Goal: Information Seeking & Learning: Learn about a topic

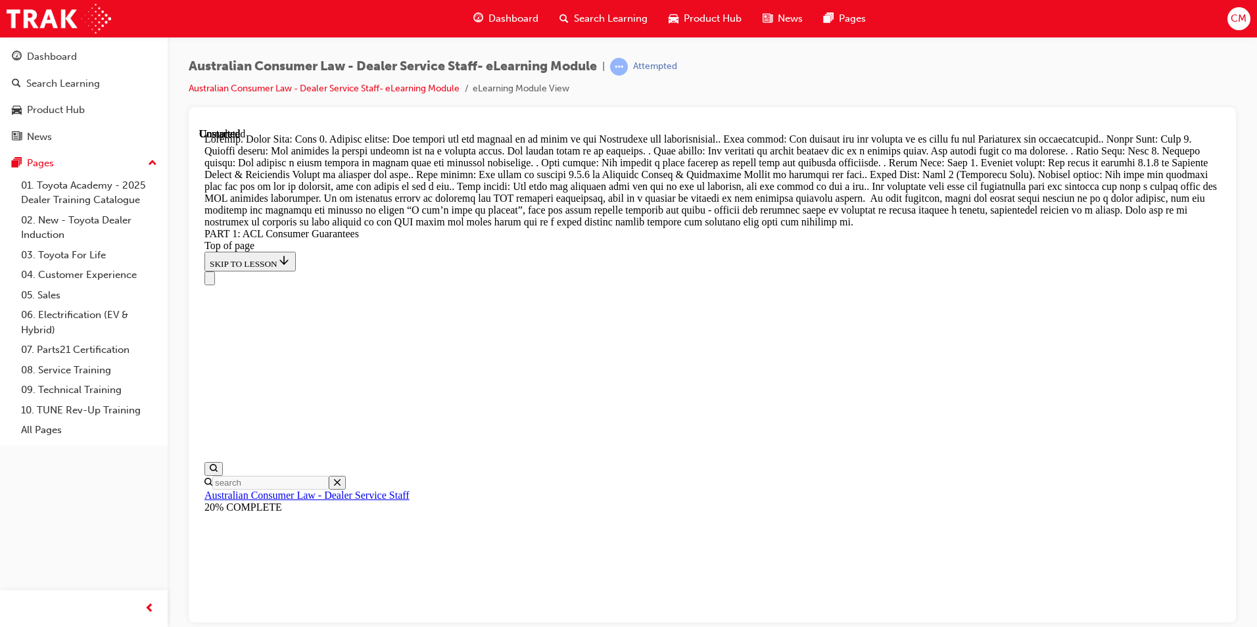
scroll to position [15100, 0]
drag, startPoint x: 304, startPoint y: 382, endPoint x: 333, endPoint y: 378, distance: 29.2
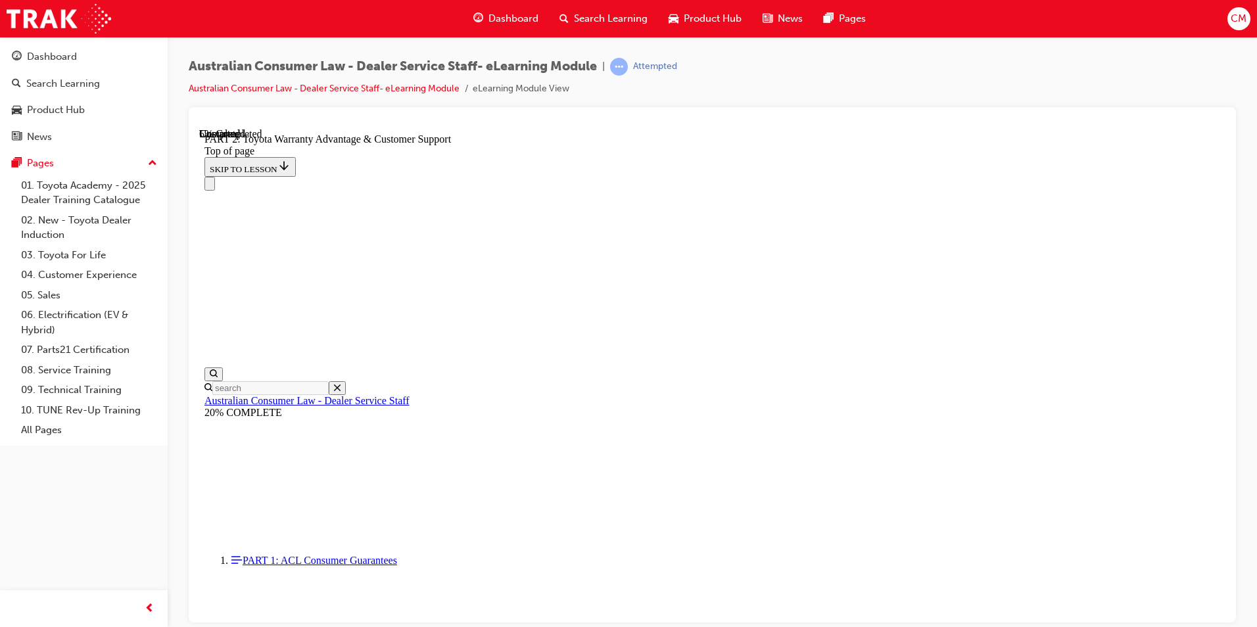
scroll to position [969, 0]
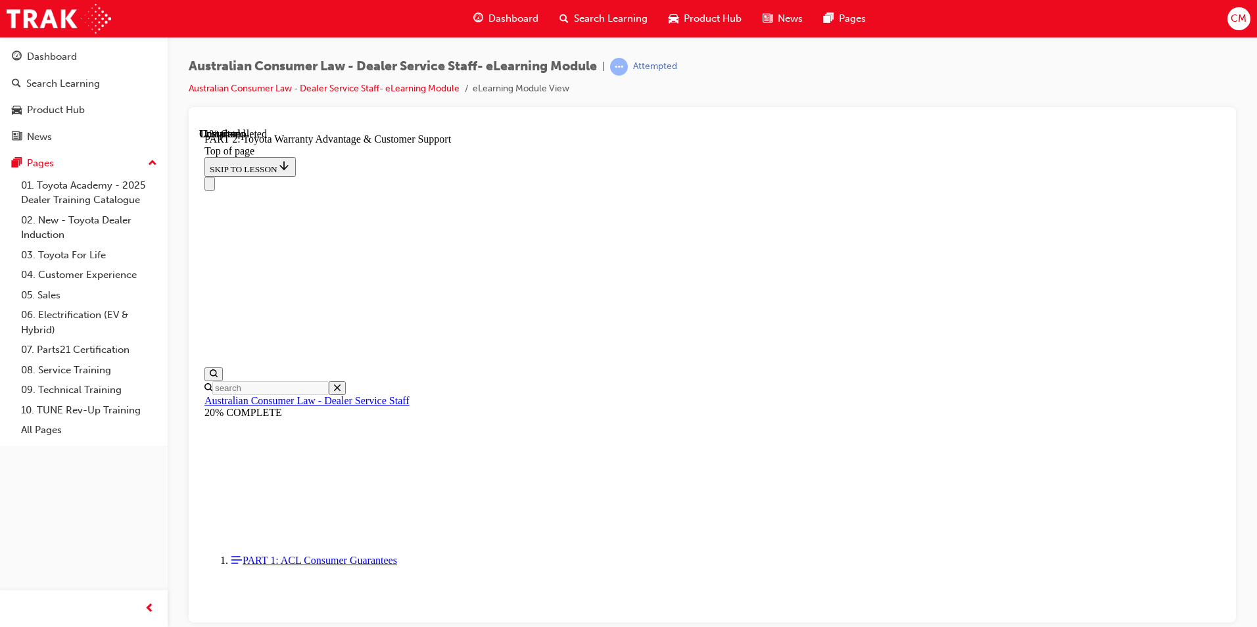
scroll to position [966, 0]
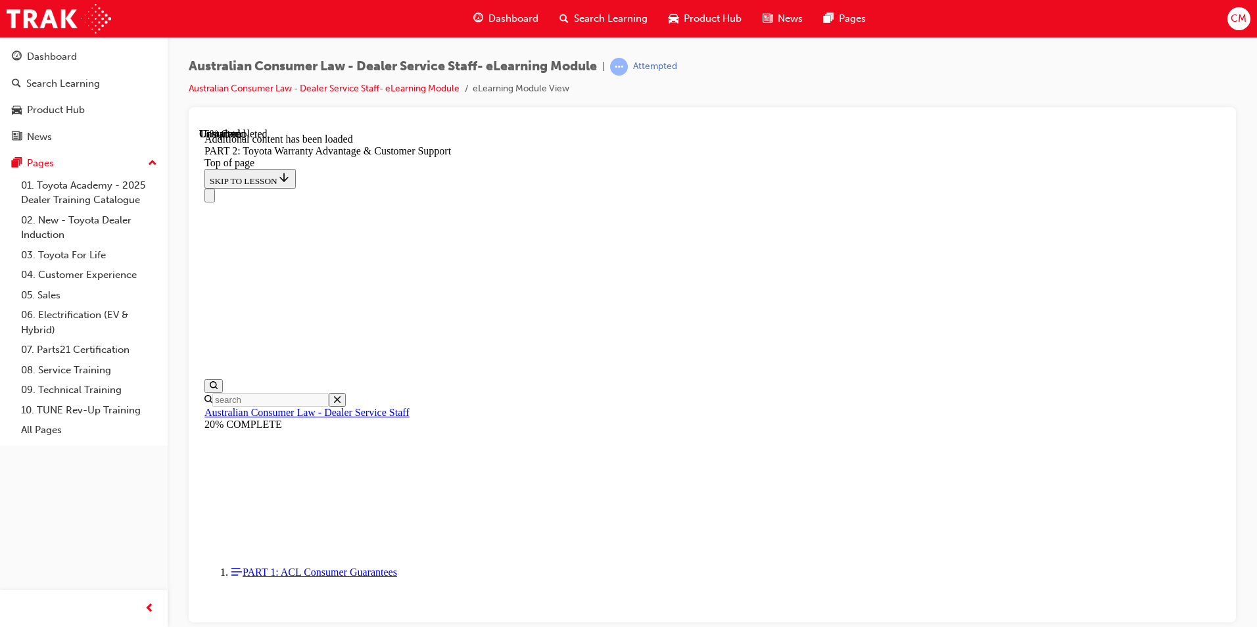
scroll to position [1321, 0]
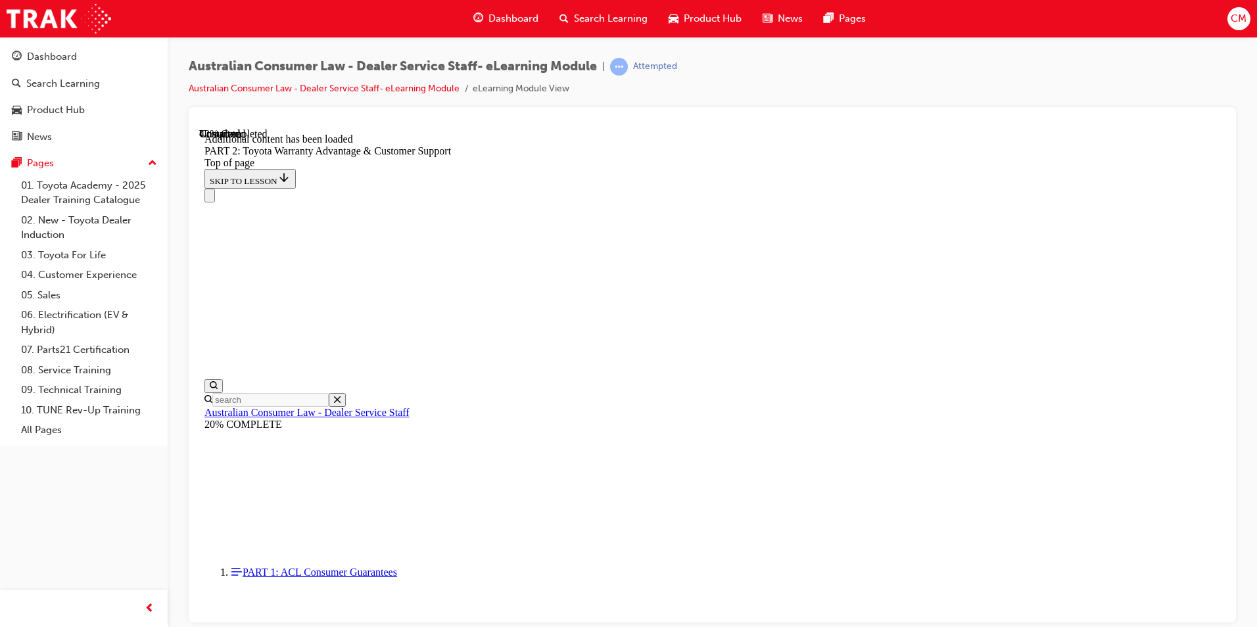
scroll to position [2320, 0]
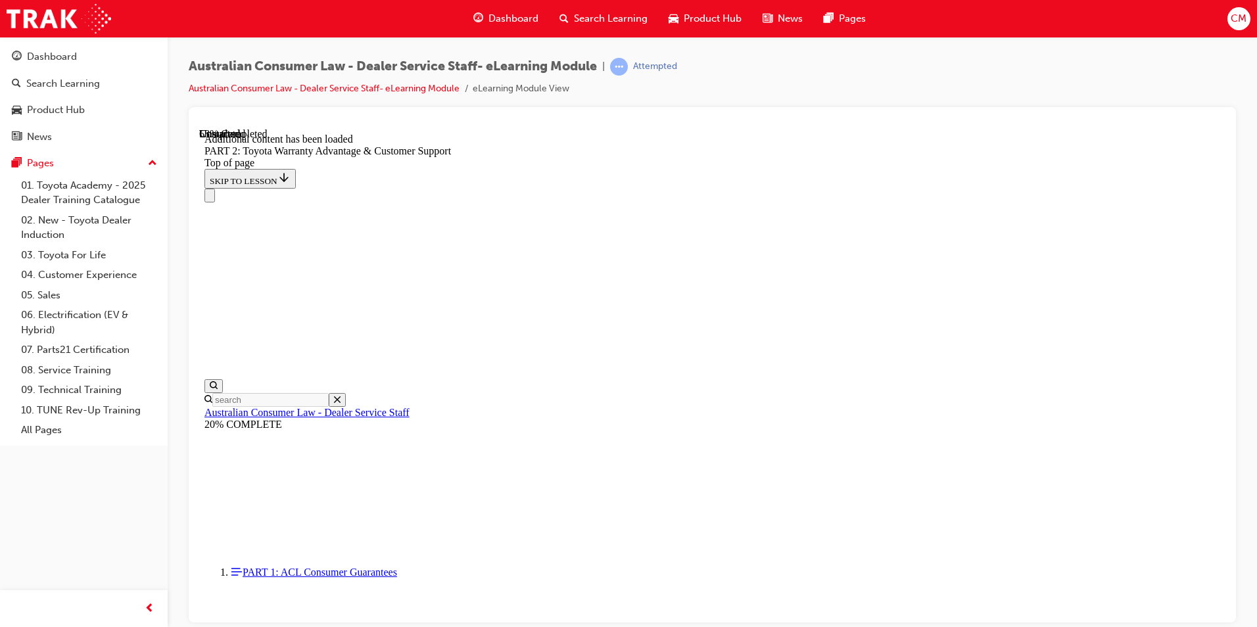
scroll to position [2890, 0]
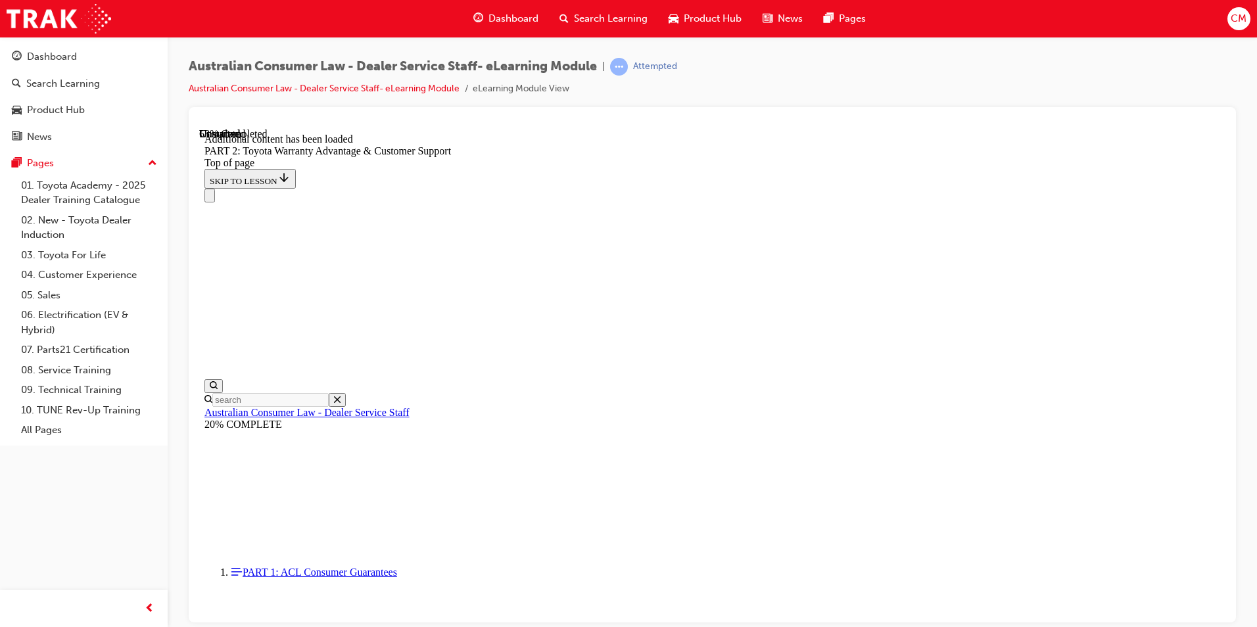
scroll to position [2951, 0]
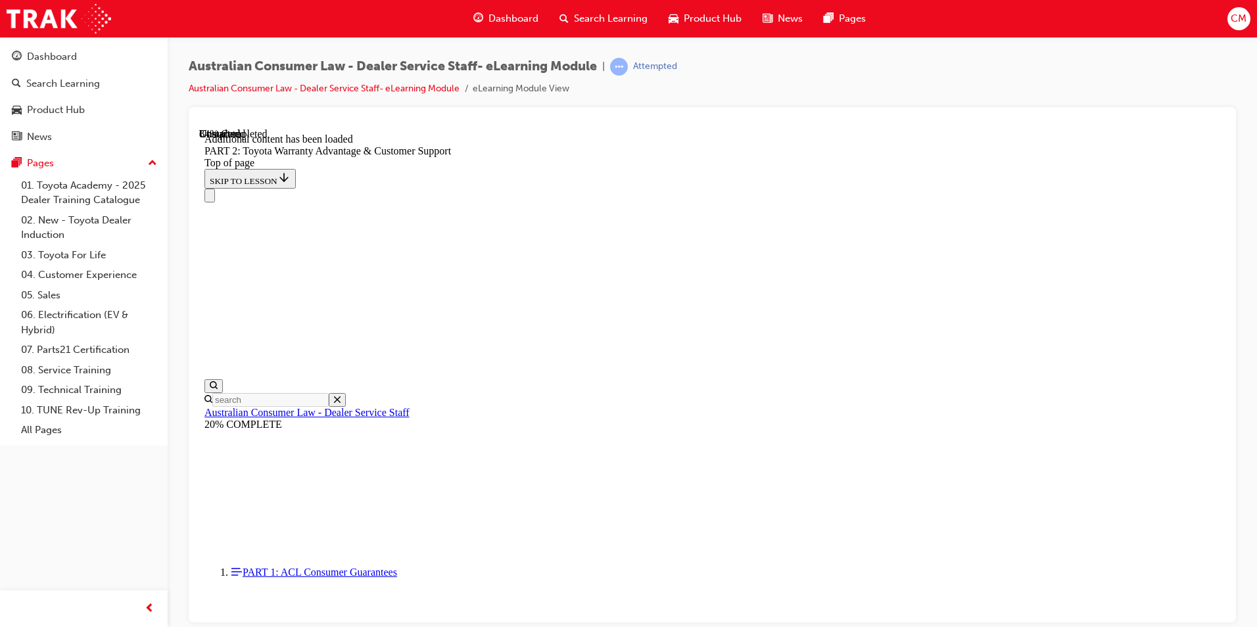
scroll to position [4836, 0]
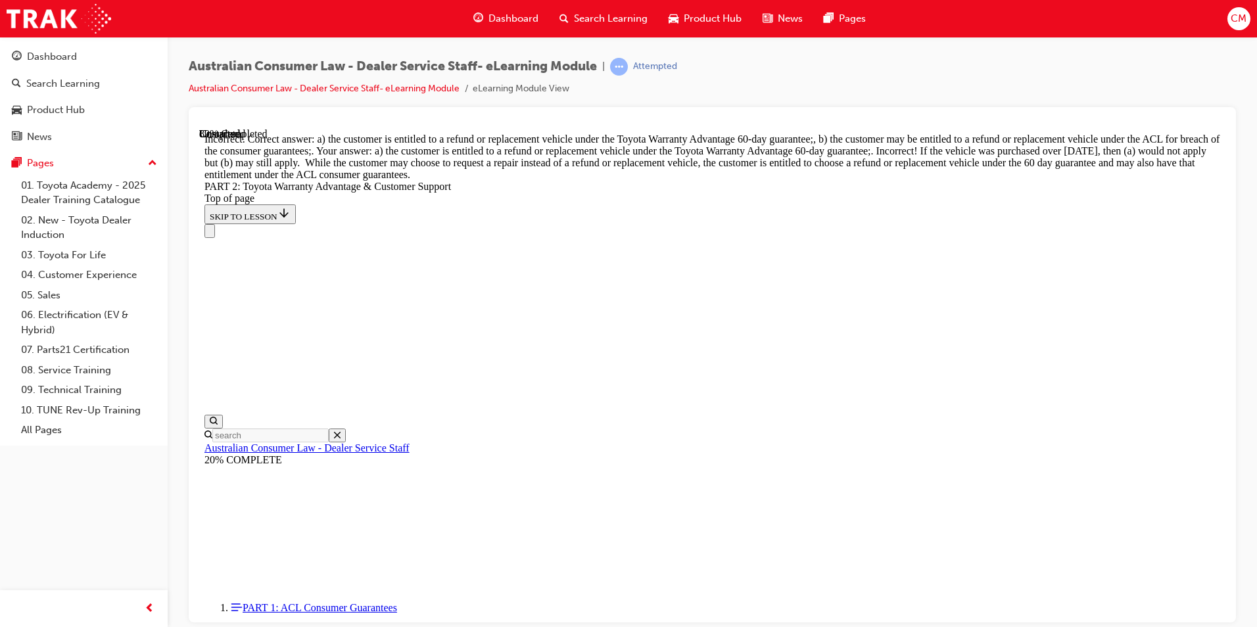
scroll to position [5033, 0]
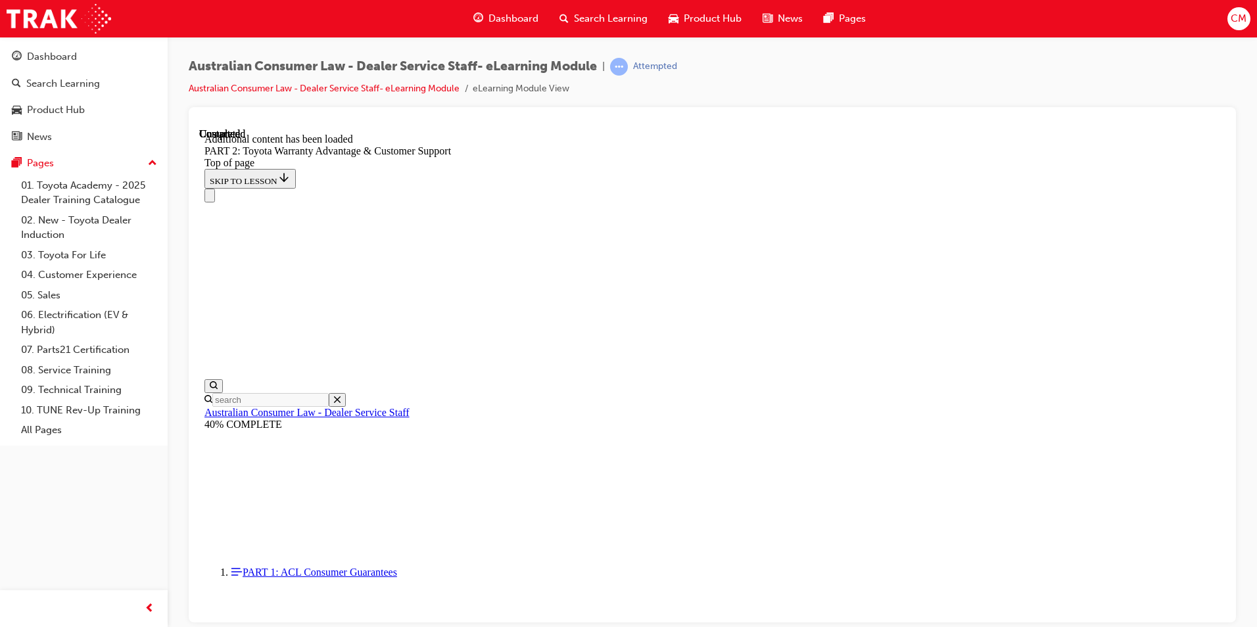
scroll to position [5057, 0]
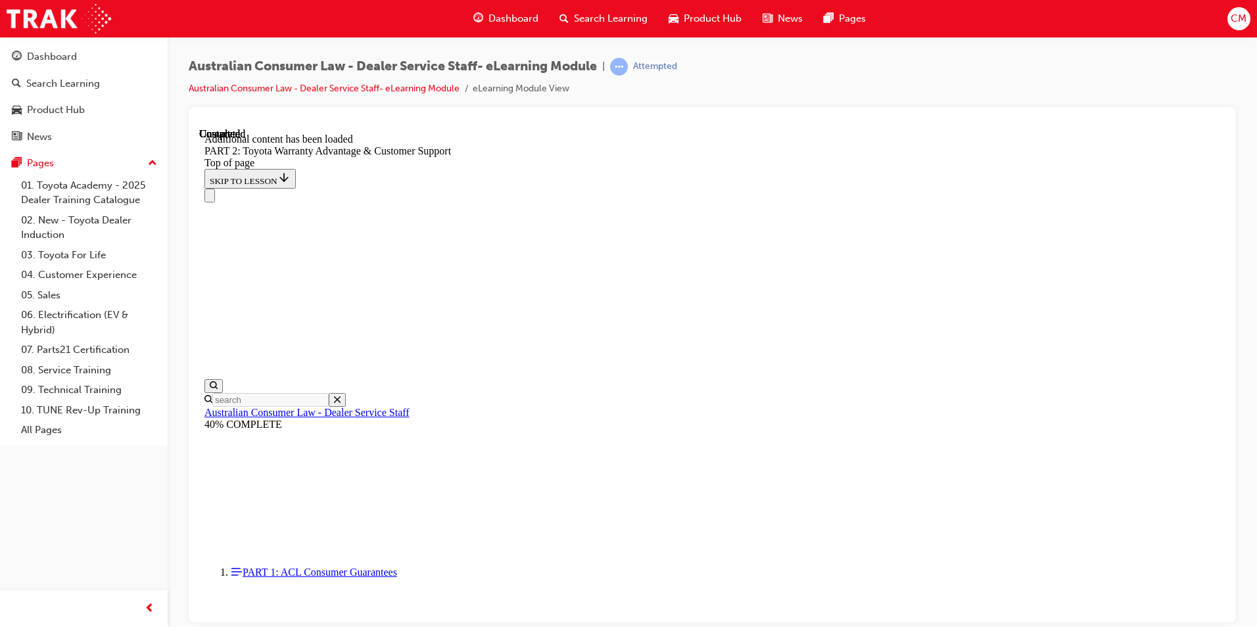
scroll to position [4897, 0]
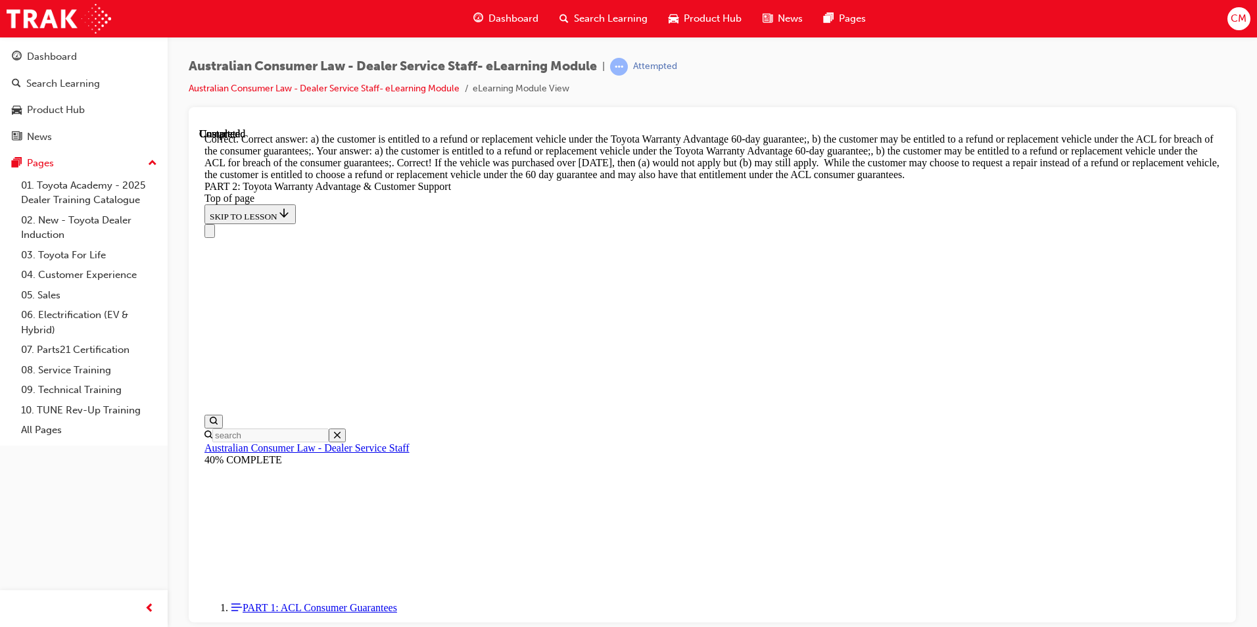
scroll to position [5451, 0]
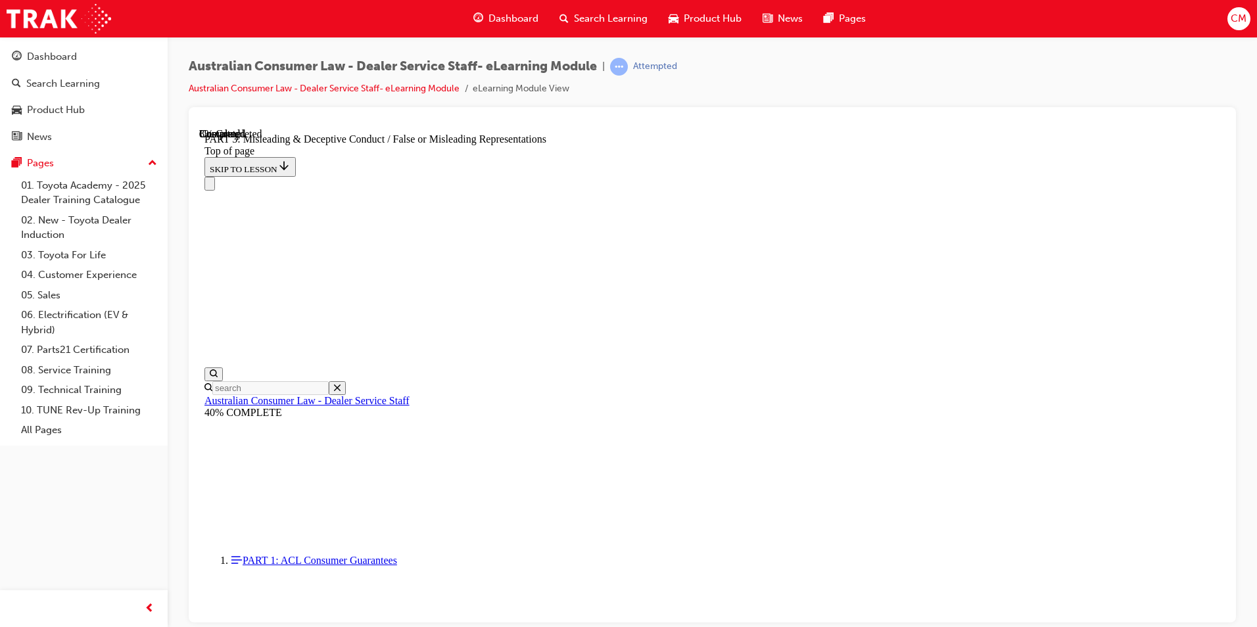
scroll to position [804, 0]
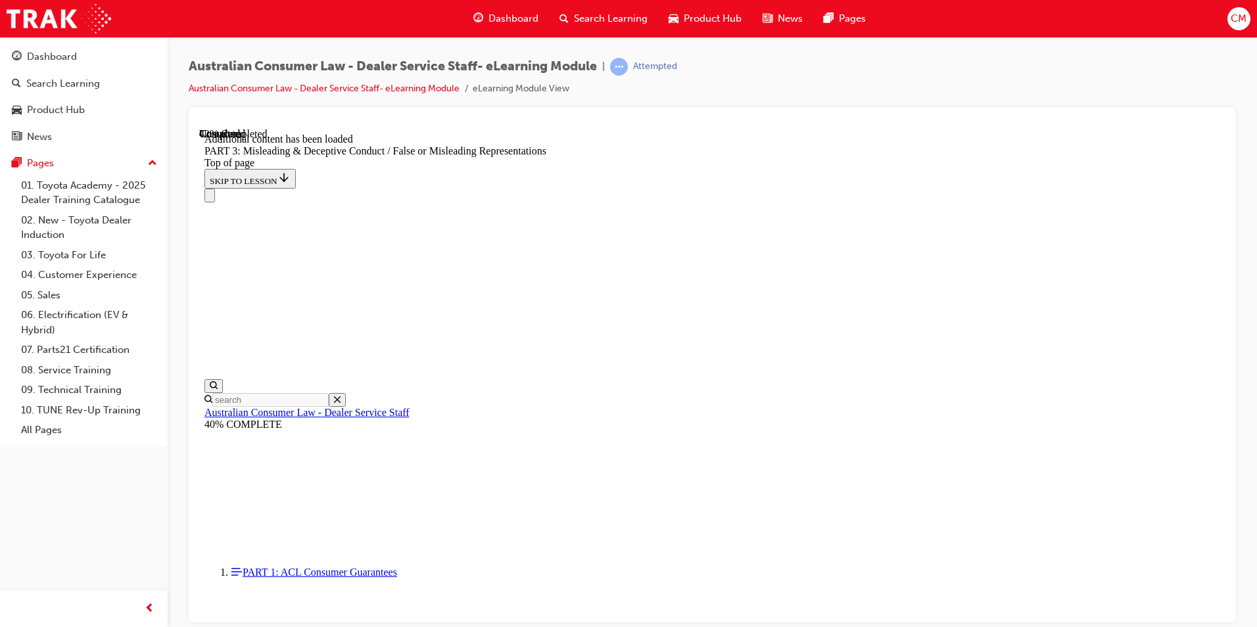
scroll to position [3084, 0]
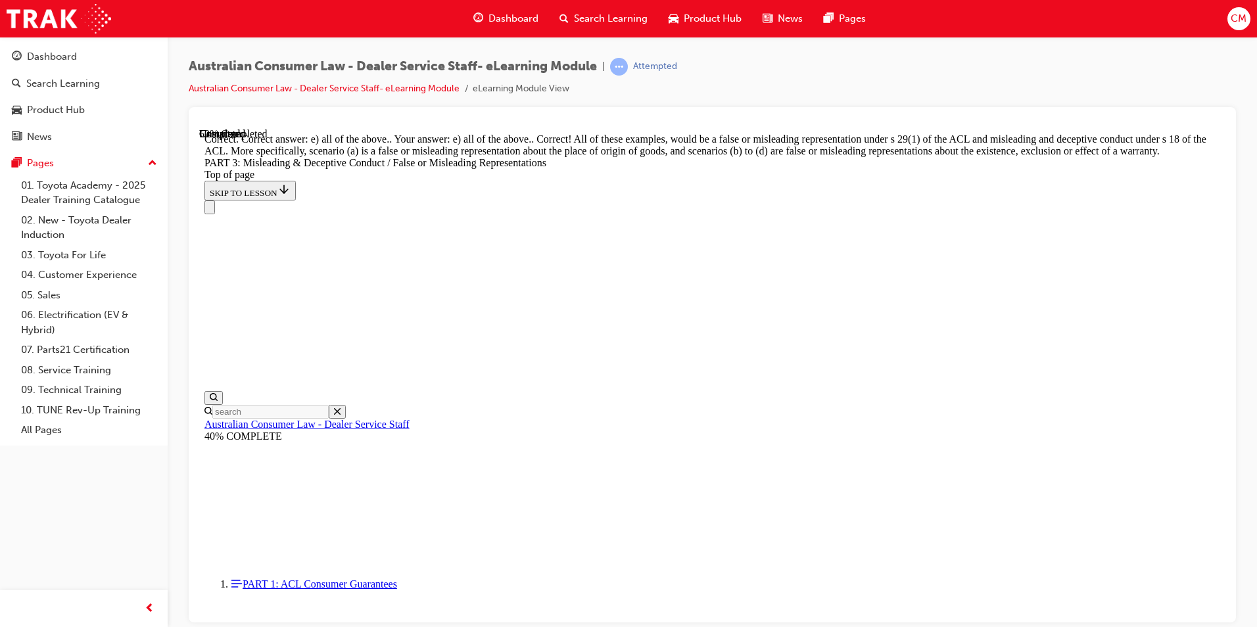
scroll to position [3413, 0]
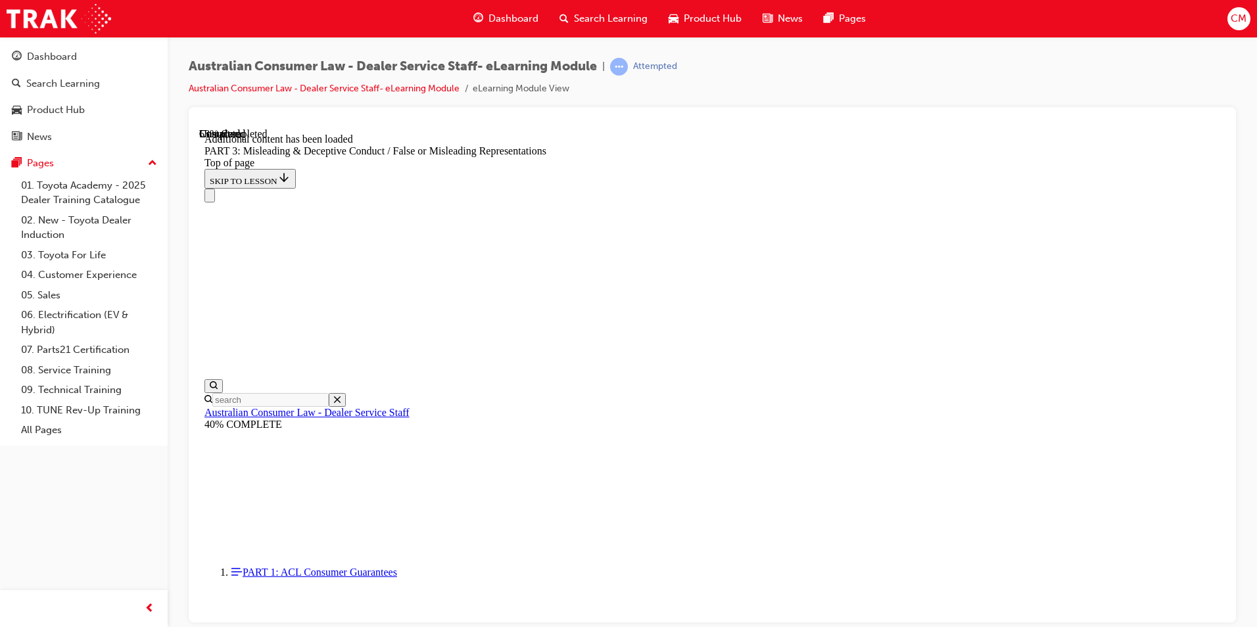
scroll to position [3810, 0]
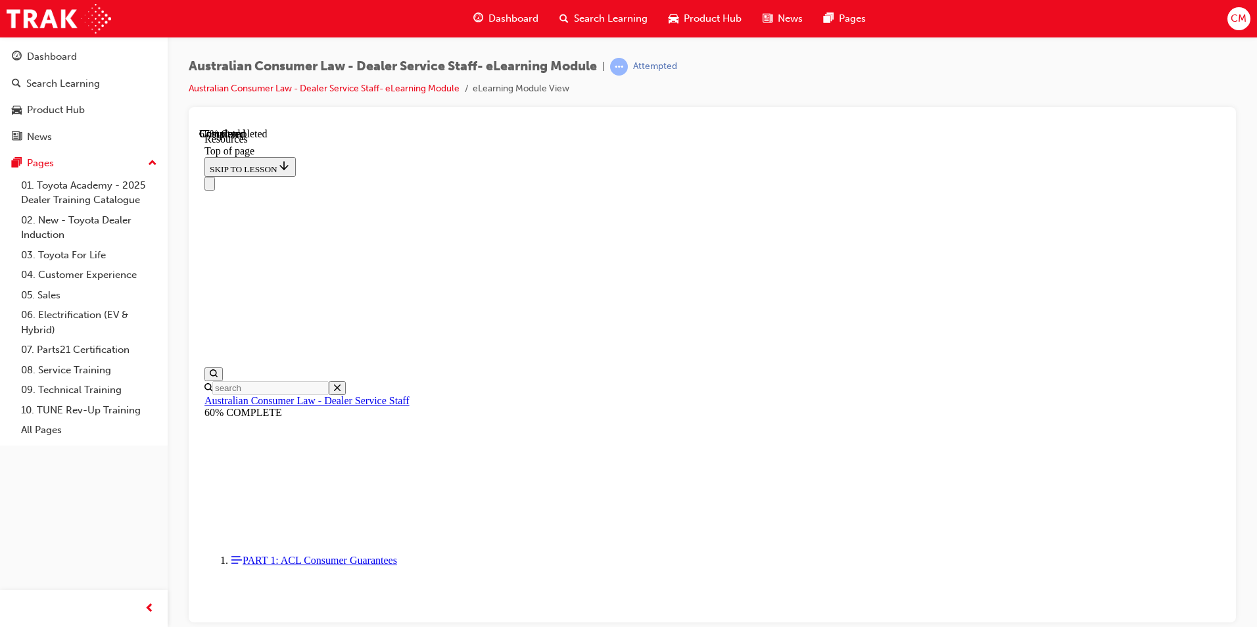
scroll to position [607, 0]
click at [586, 17] on span "Search Learning" at bounding box center [611, 18] width 74 height 15
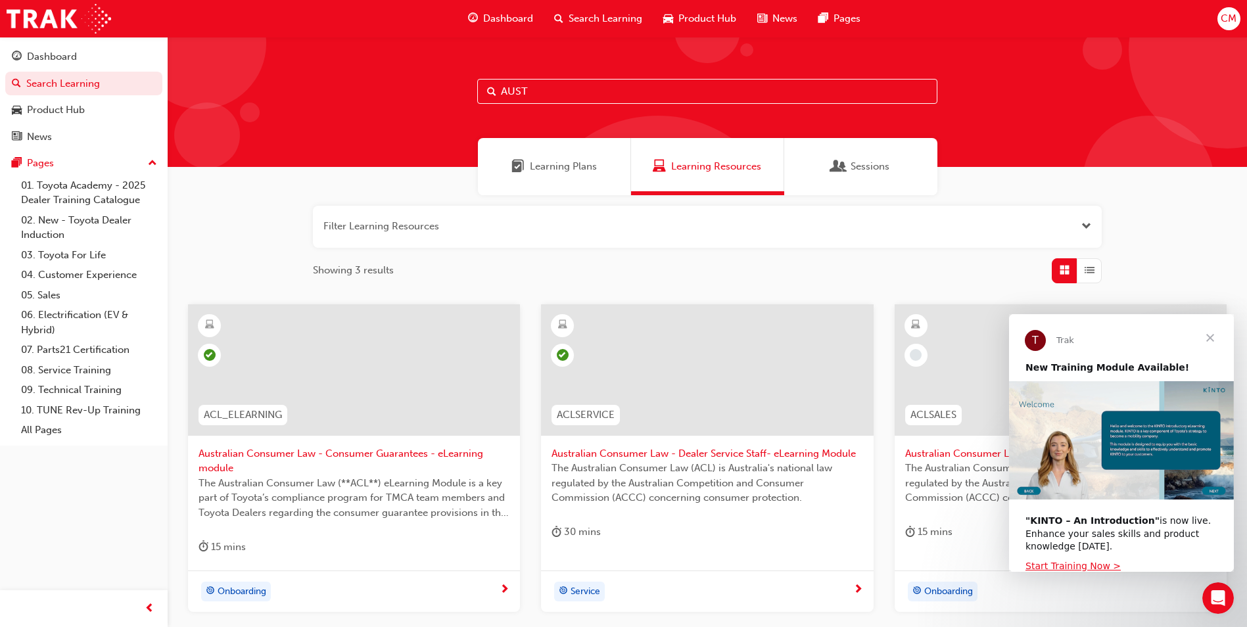
click at [962, 363] on div at bounding box center [1061, 369] width 332 height 131
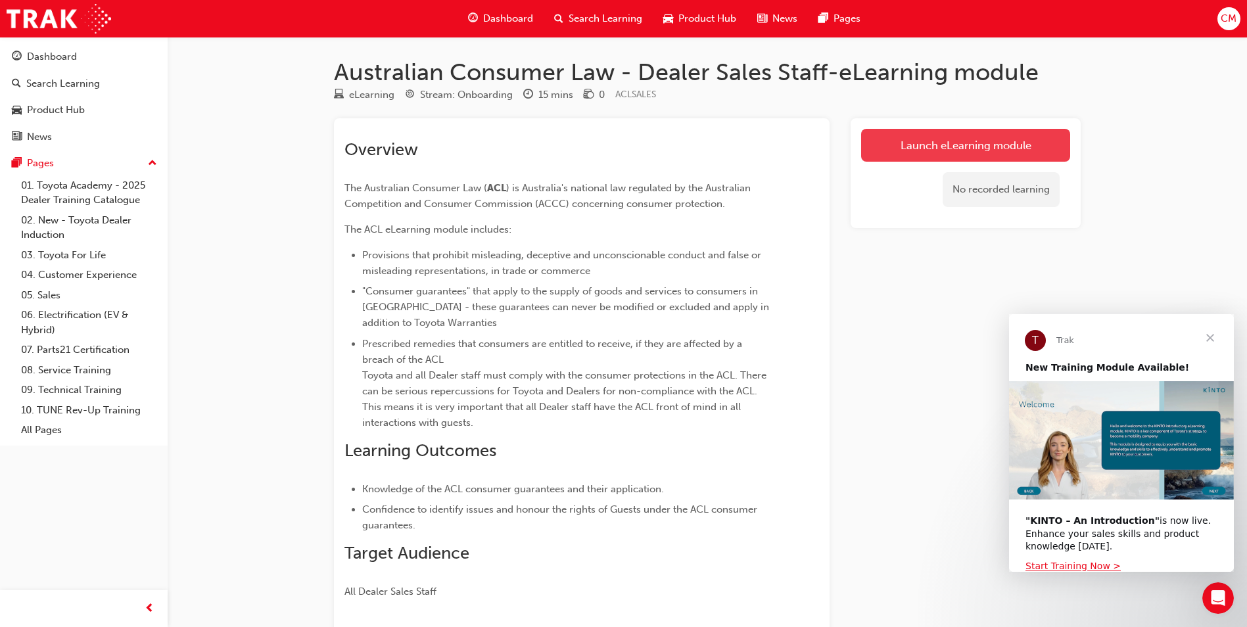
click at [920, 149] on link "Launch eLearning module" at bounding box center [965, 145] width 209 height 33
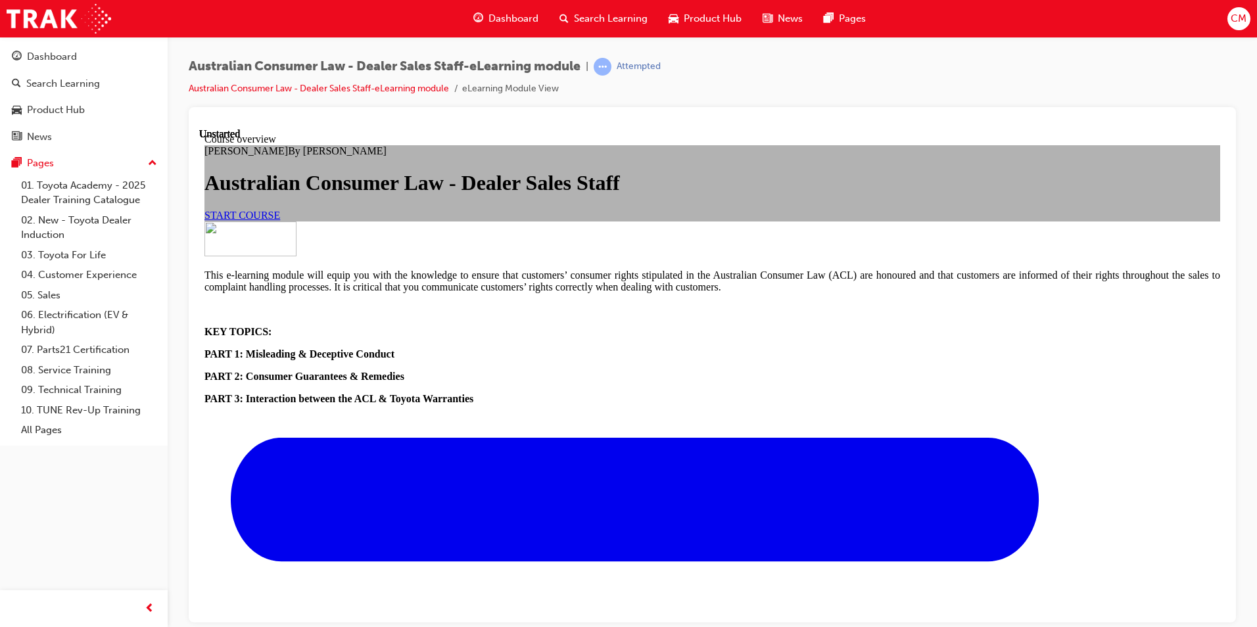
scroll to position [454, 0]
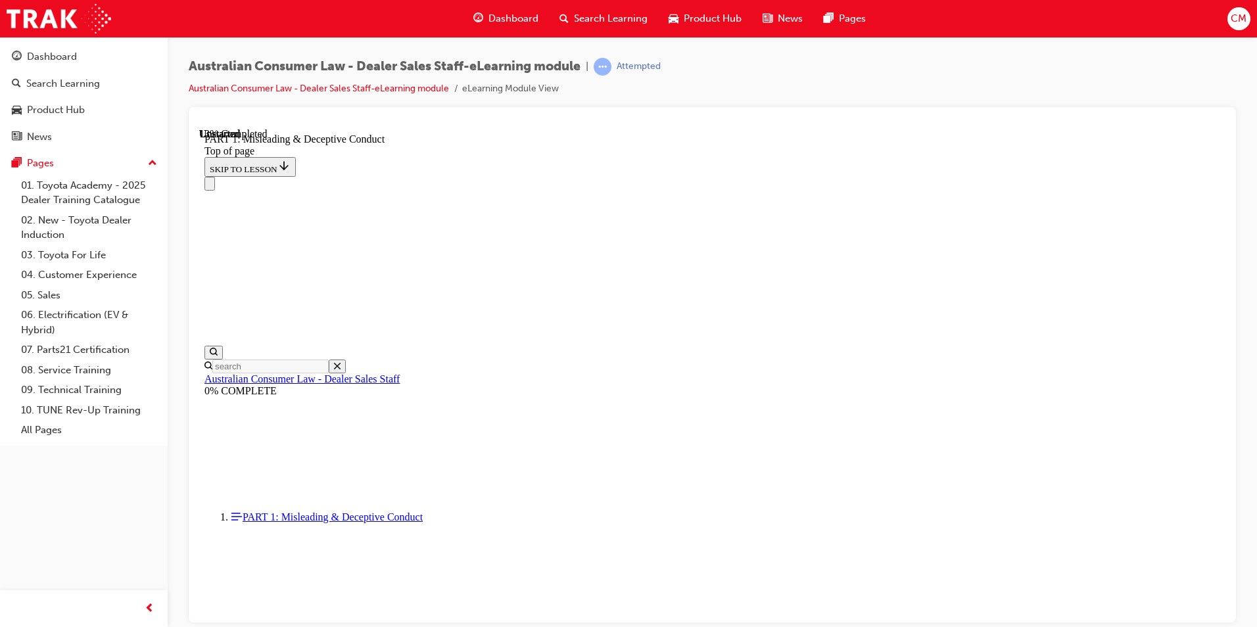
scroll to position [823, 0]
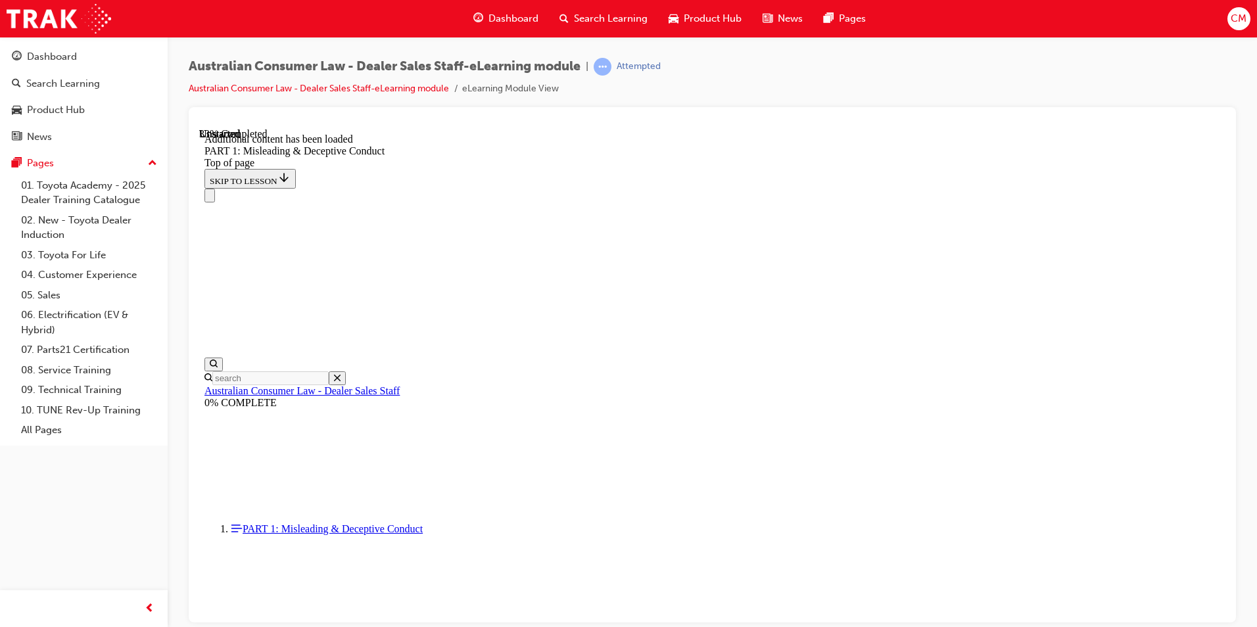
scroll to position [1551, 0]
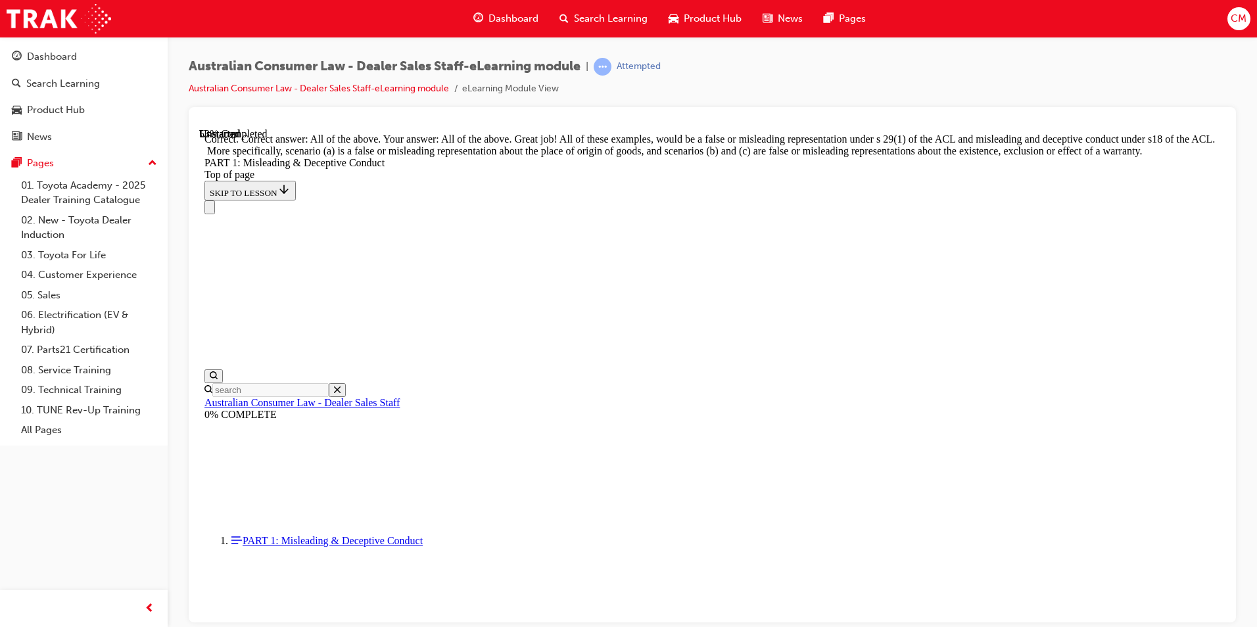
scroll to position [2239, 0]
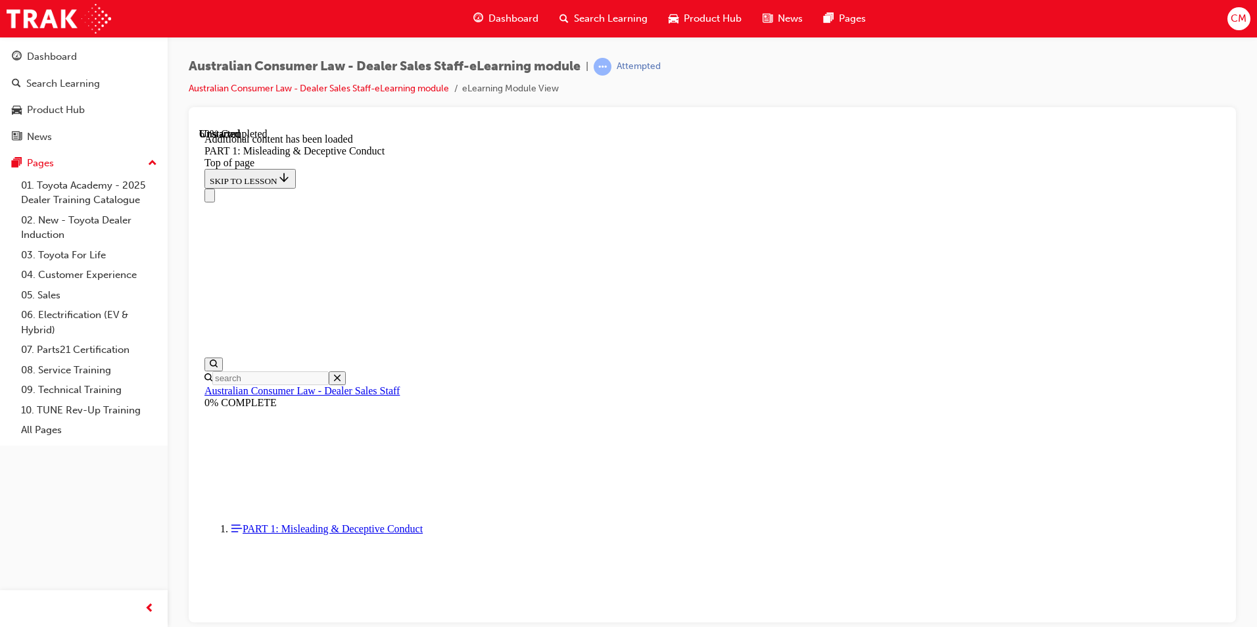
scroll to position [2594, 0]
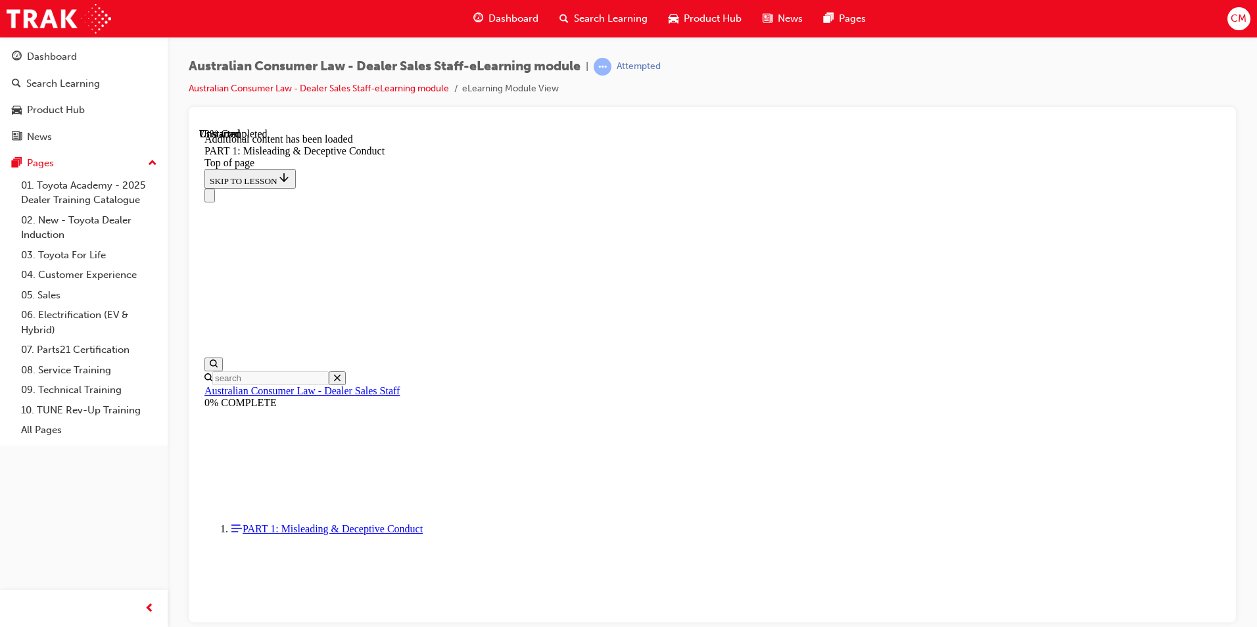
scroll to position [3211, 0]
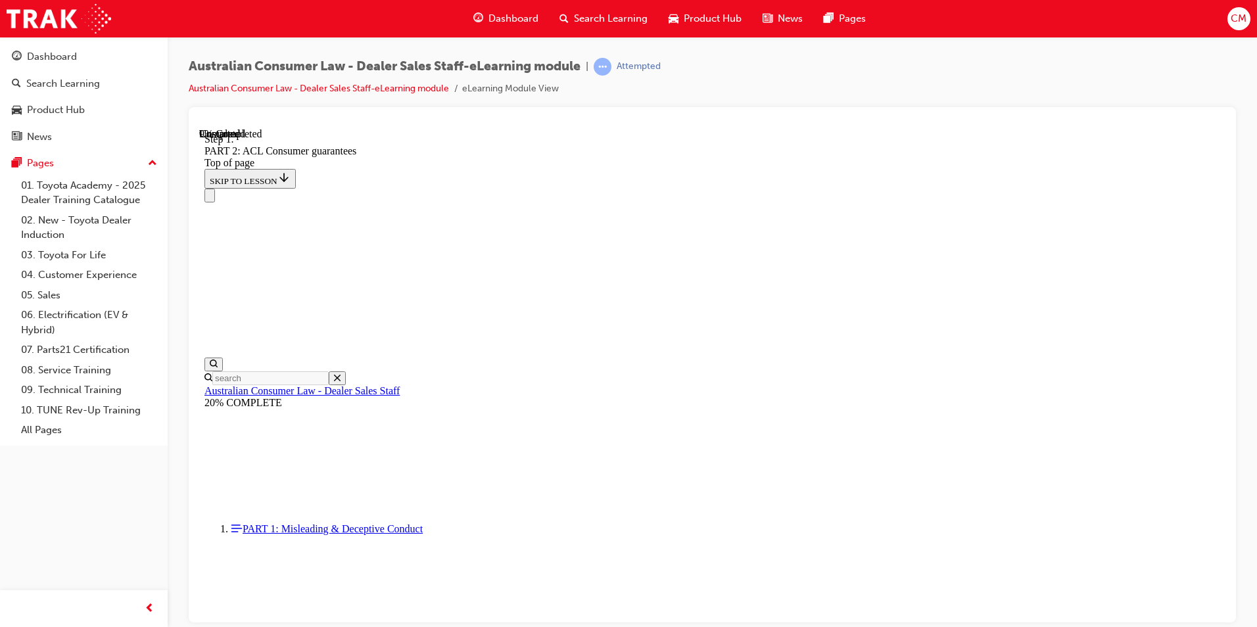
scroll to position [2131, 0]
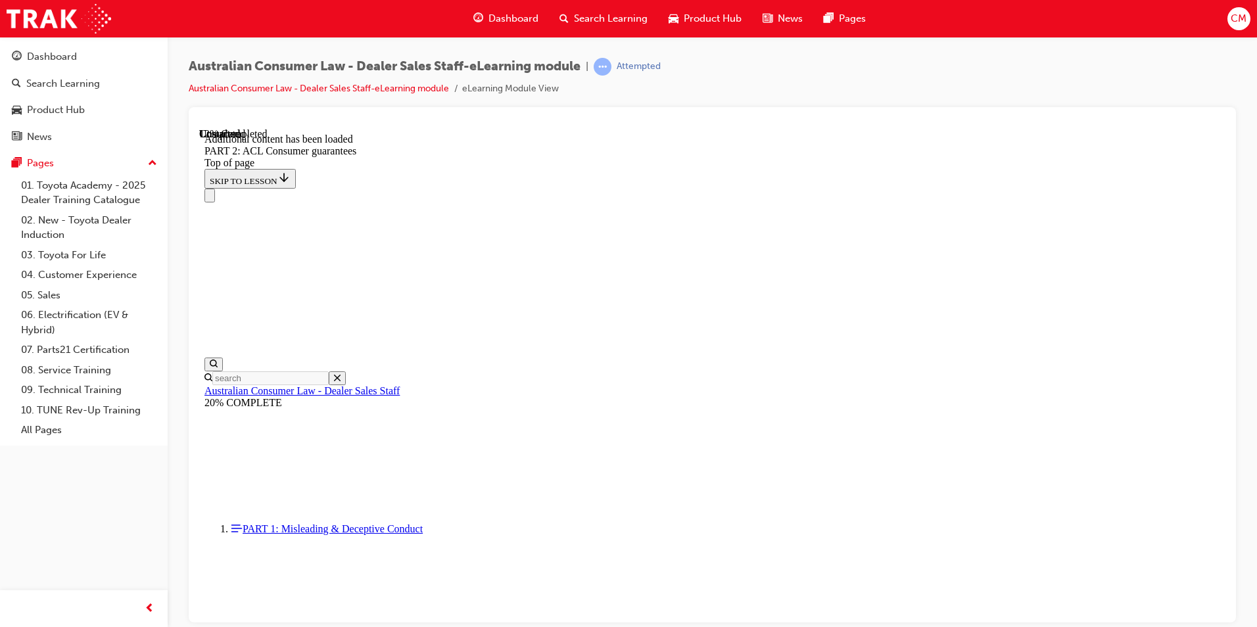
scroll to position [2486, 0]
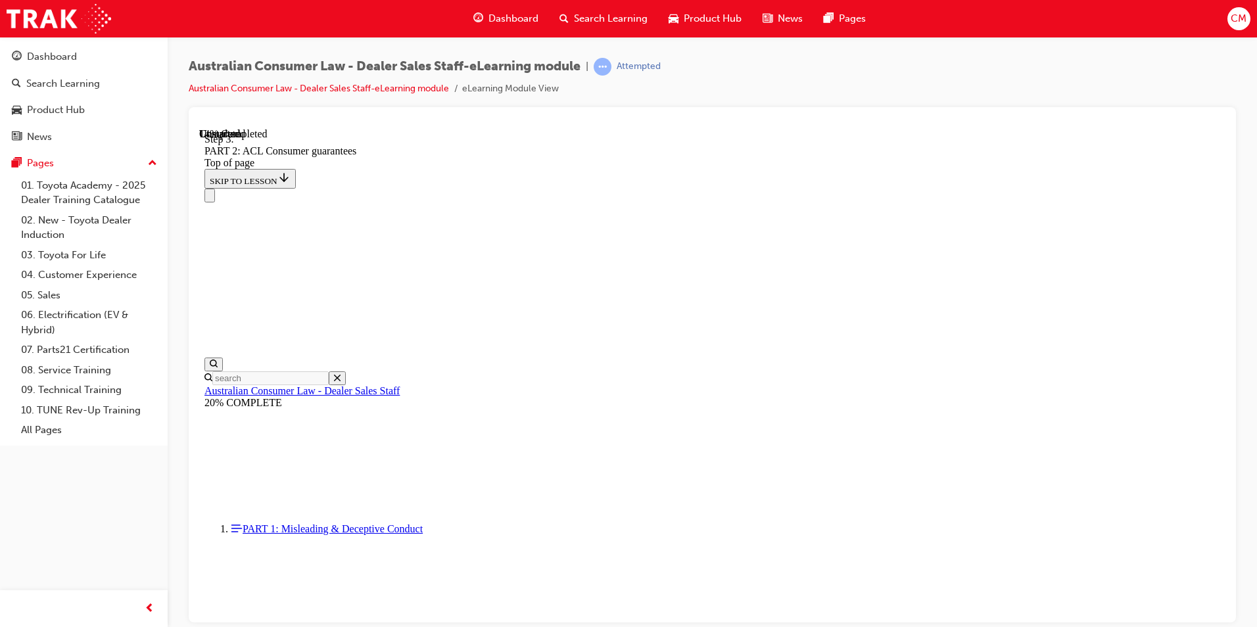
drag, startPoint x: 973, startPoint y: 356, endPoint x: 974, endPoint y: 366, distance: 9.9
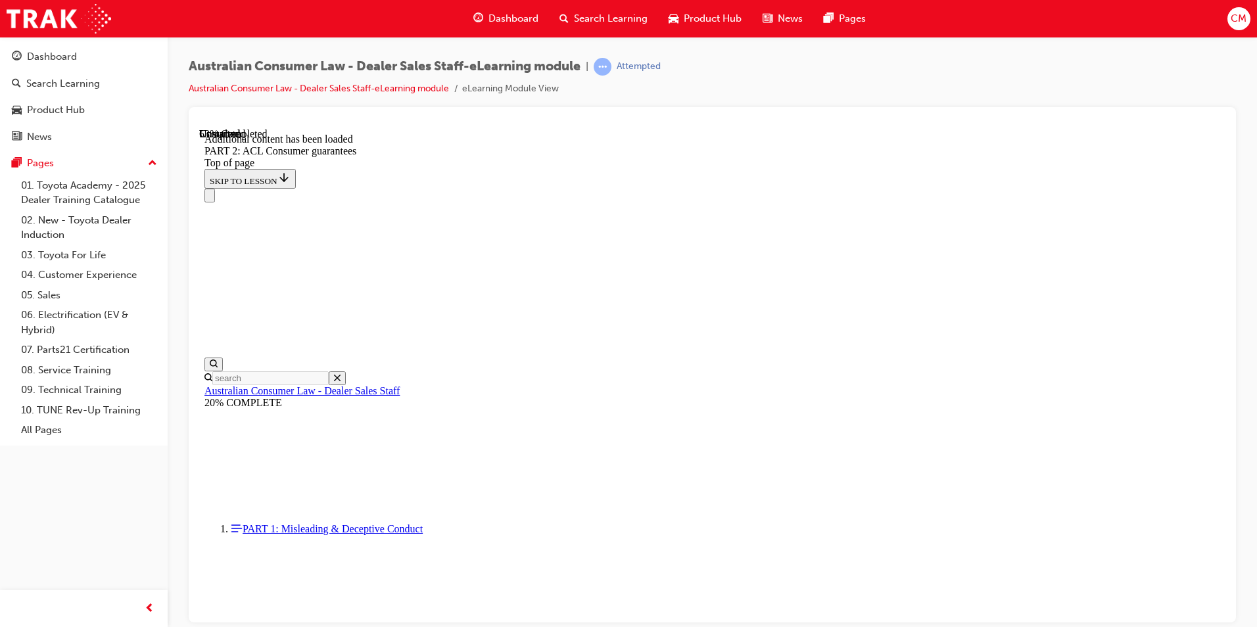
scroll to position [7186, 0]
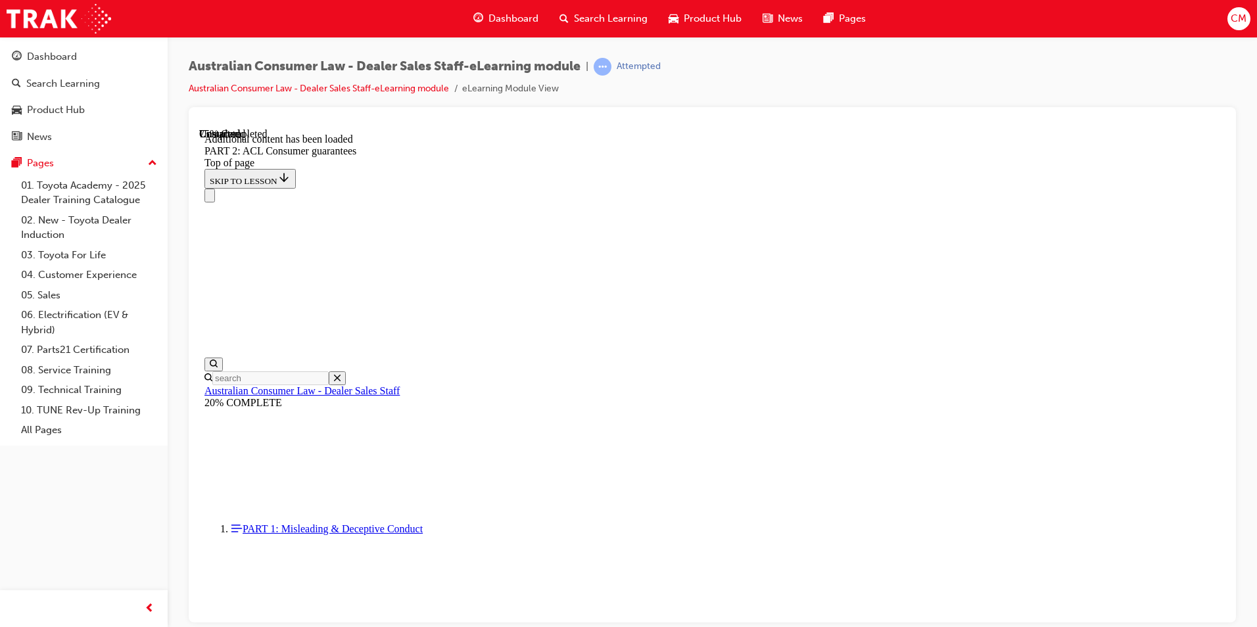
scroll to position [10935, 0]
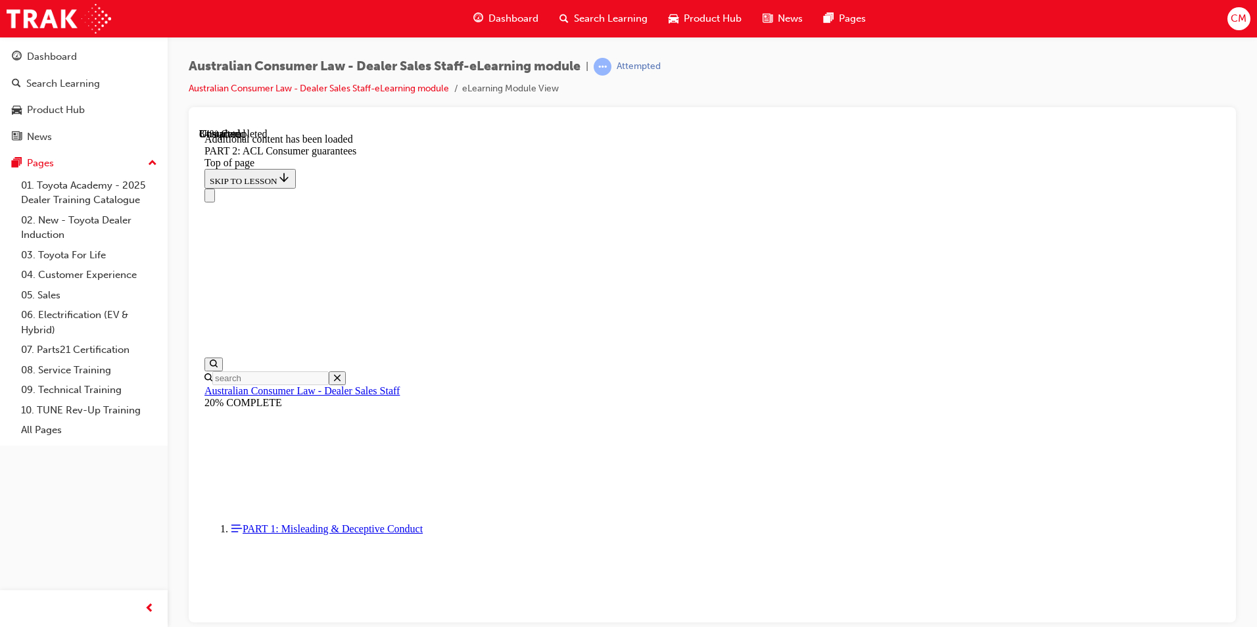
scroll to position [12931, 0]
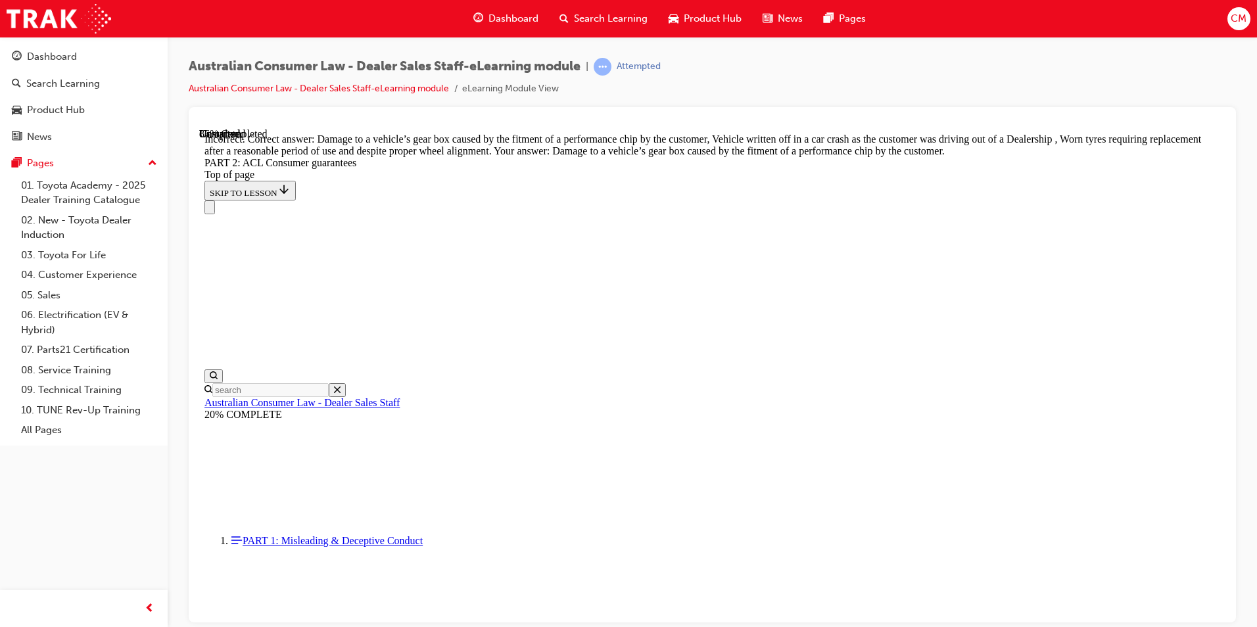
scroll to position [13063, 0]
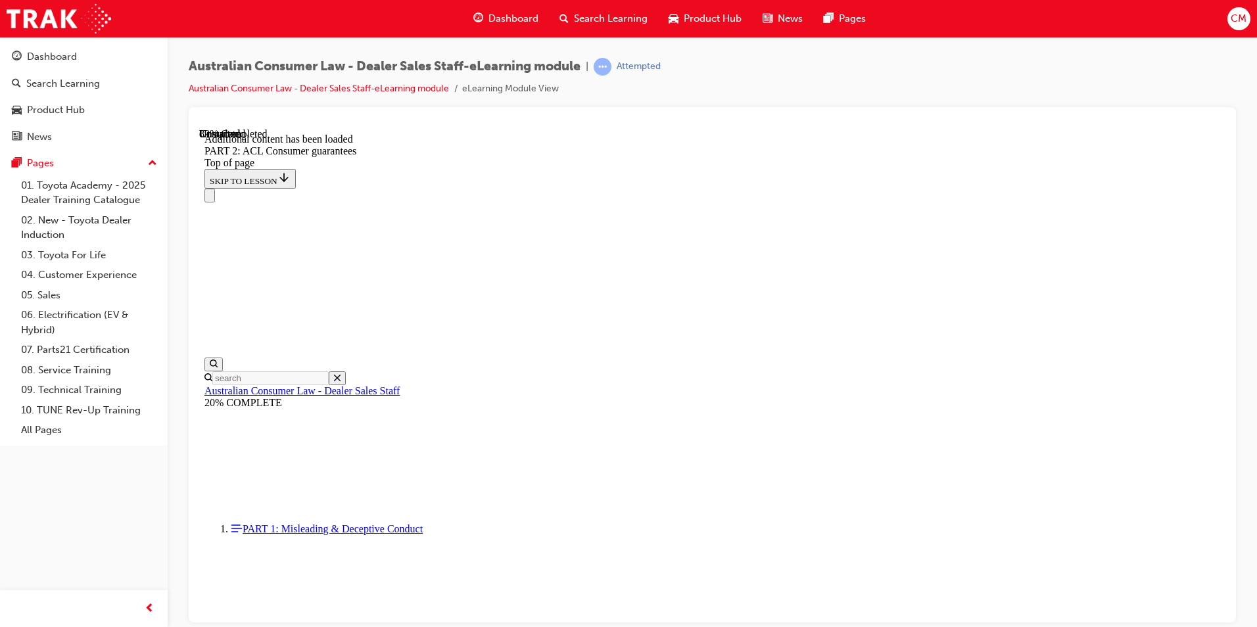
scroll to position [14260, 0]
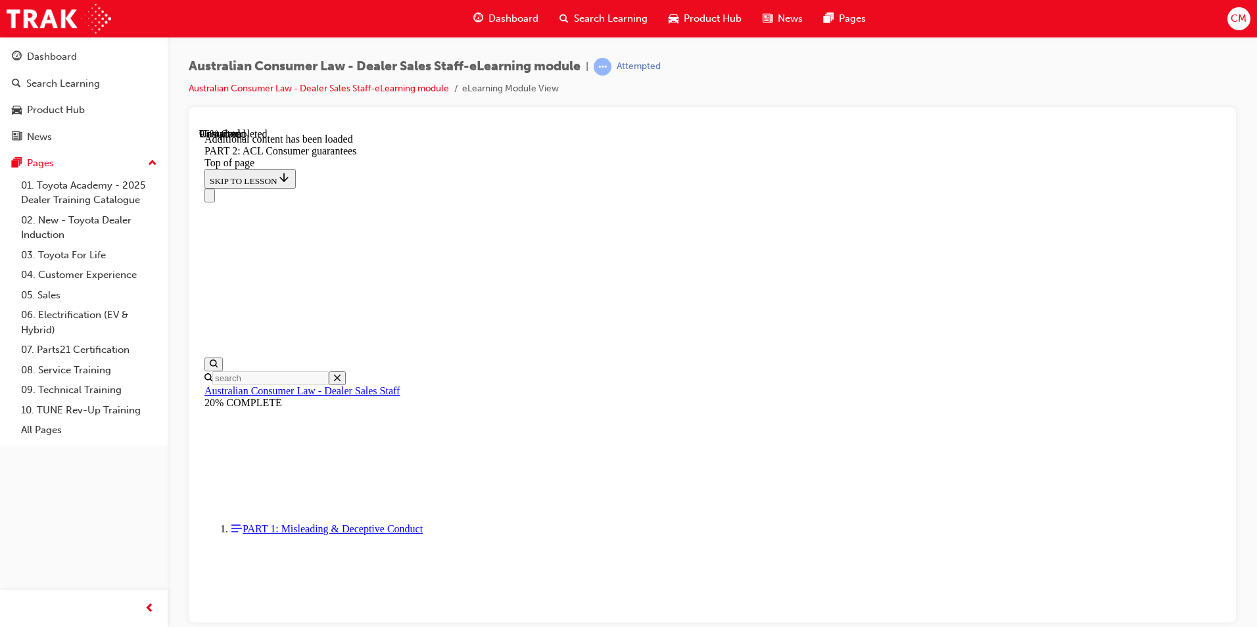
scroll to position [15779, 0]
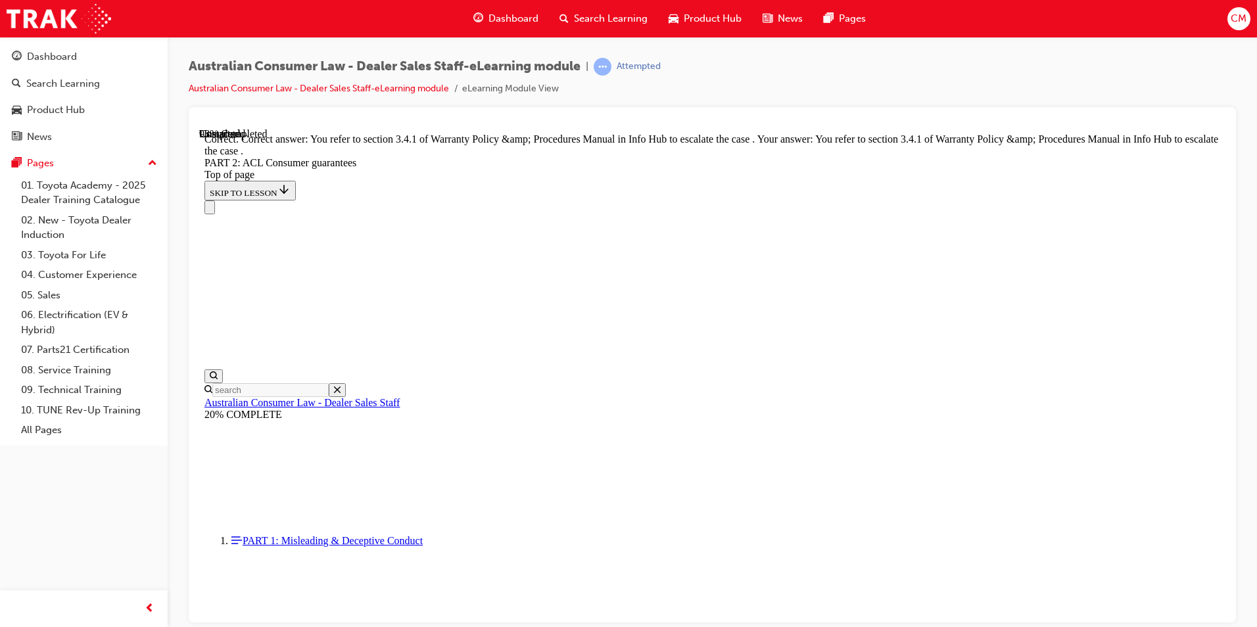
scroll to position [16488, 0]
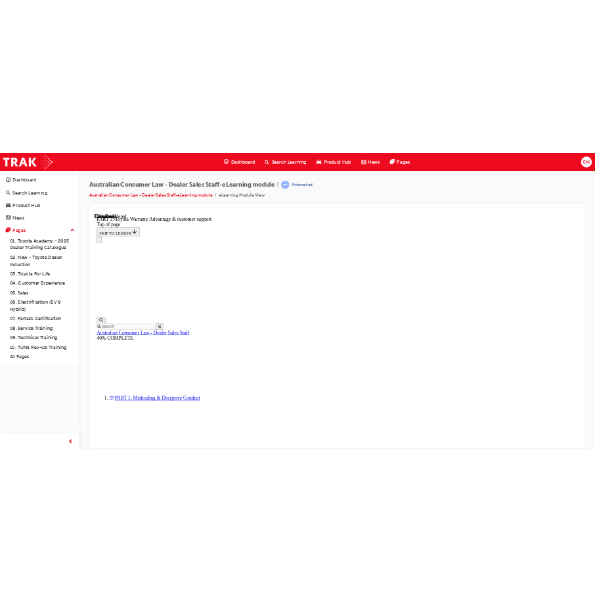
scroll to position [829, 0]
